Goal: Find specific page/section: Find specific page/section

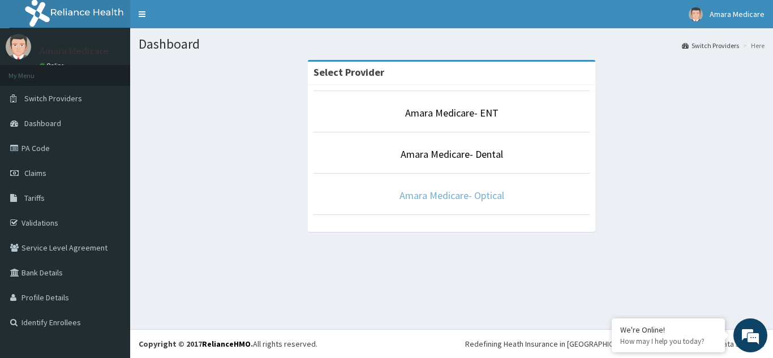
click at [438, 195] on link "Amara Medicare- Optical" at bounding box center [451, 195] width 105 height 13
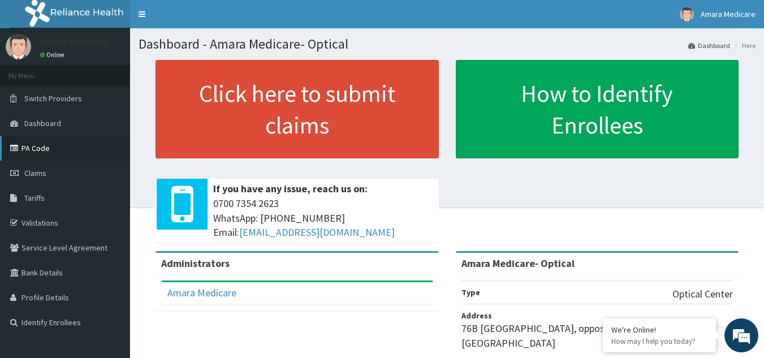
click at [31, 151] on link "PA Code" at bounding box center [65, 148] width 130 height 25
